Goal: Find specific page/section: Find specific page/section

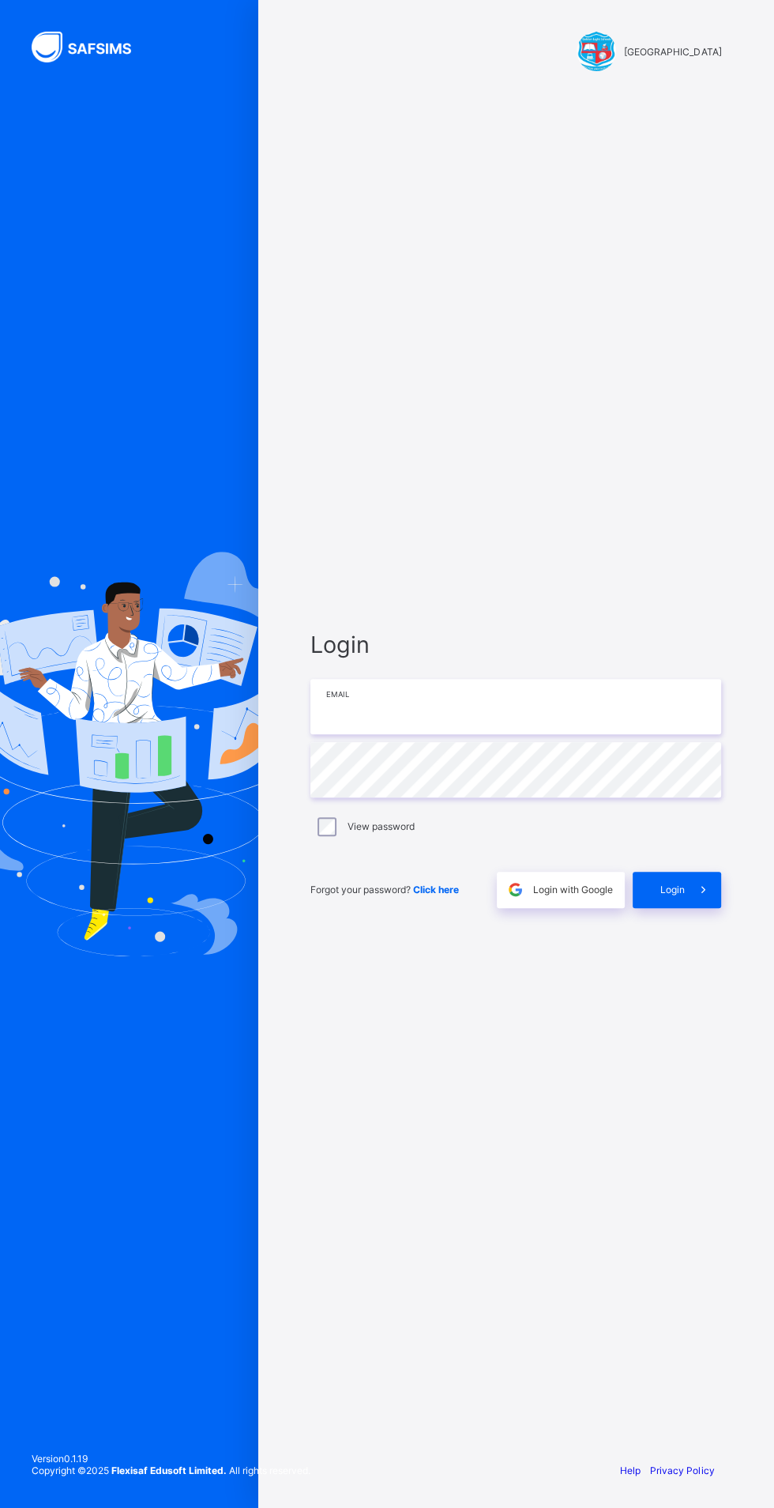
type input "**********"
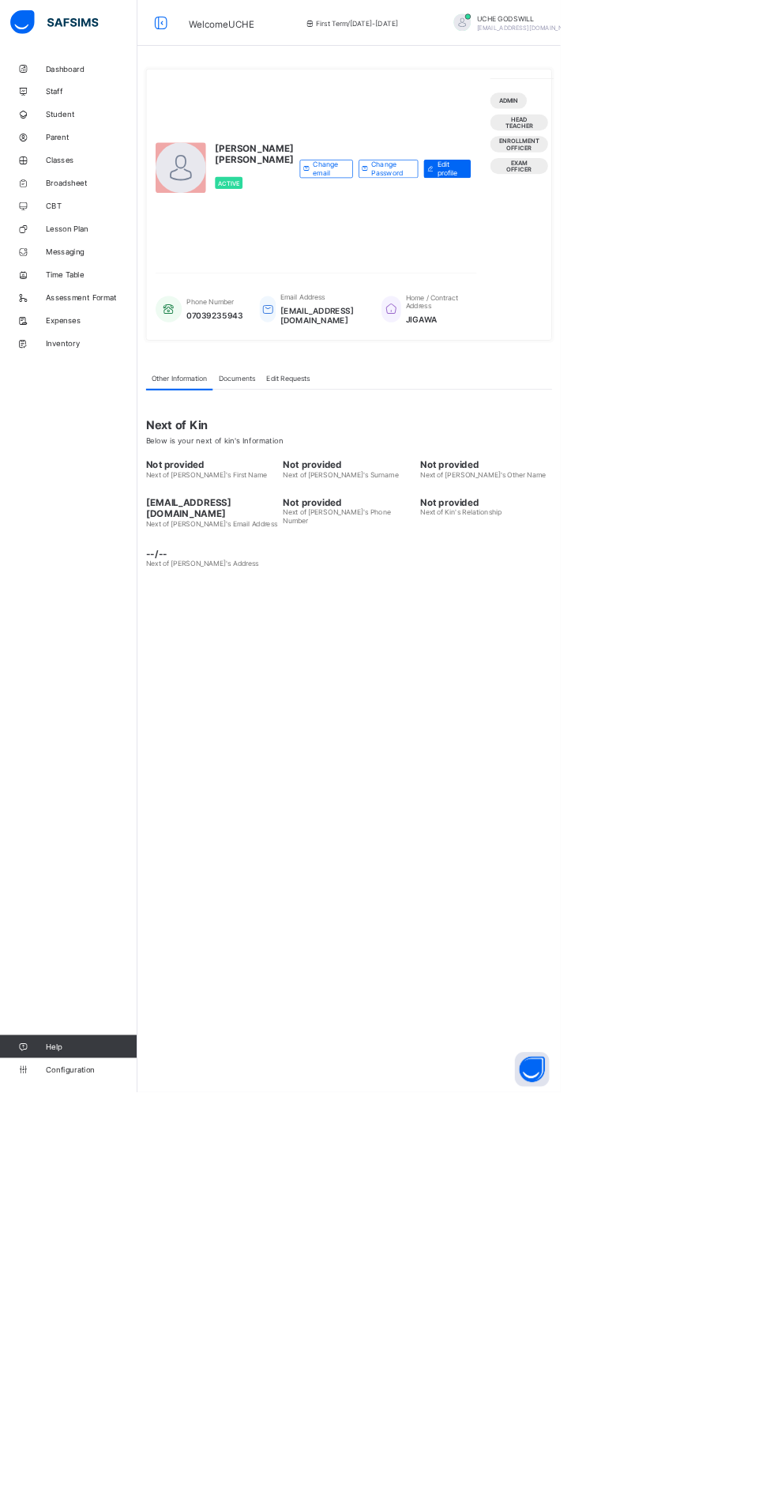
click at [74, 232] on link "Classes" at bounding box center [95, 221] width 190 height 32
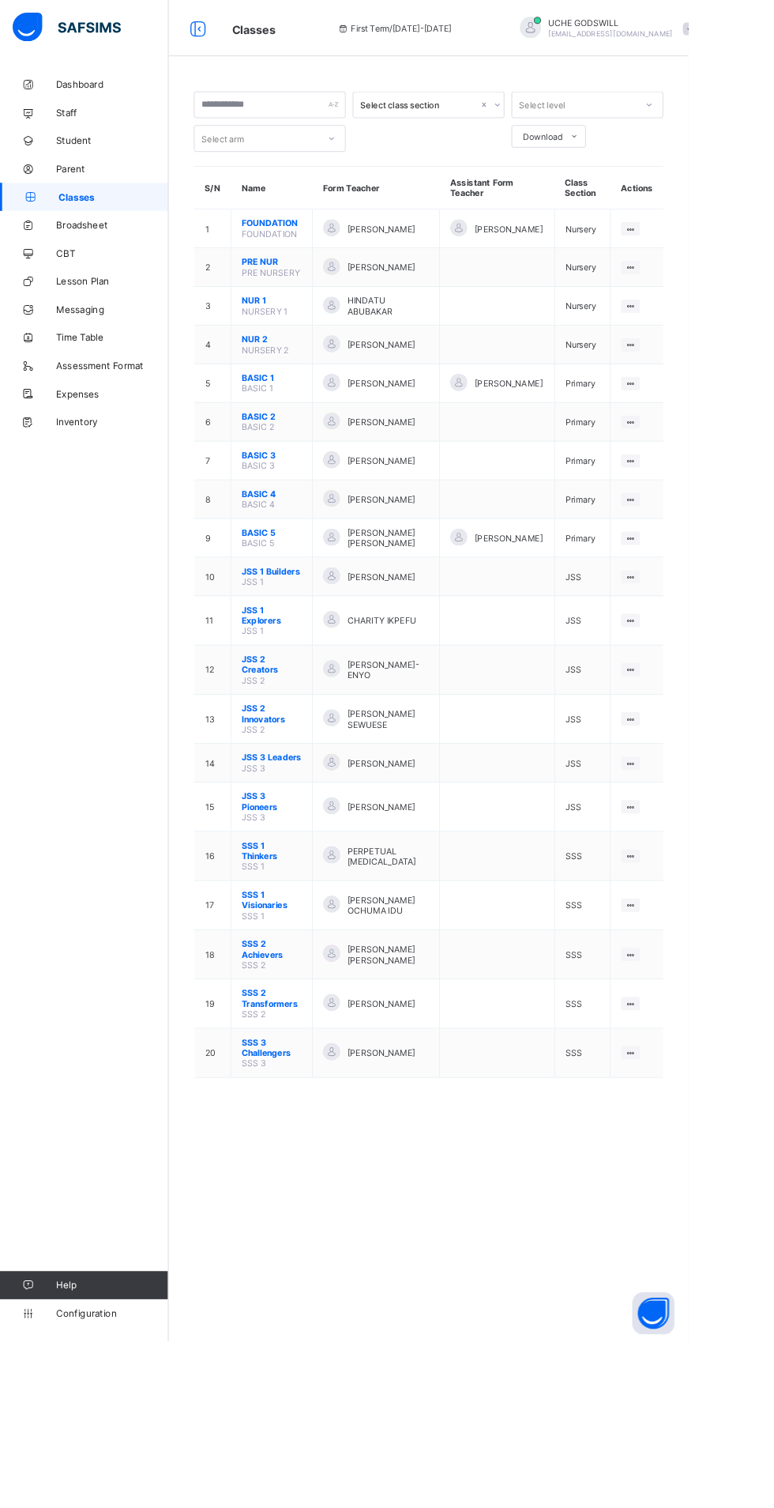
click at [302, 1166] on span "SSS 3 Challengers" at bounding box center [305, 1178] width 67 height 24
